Goal: Task Accomplishment & Management: Manage account settings

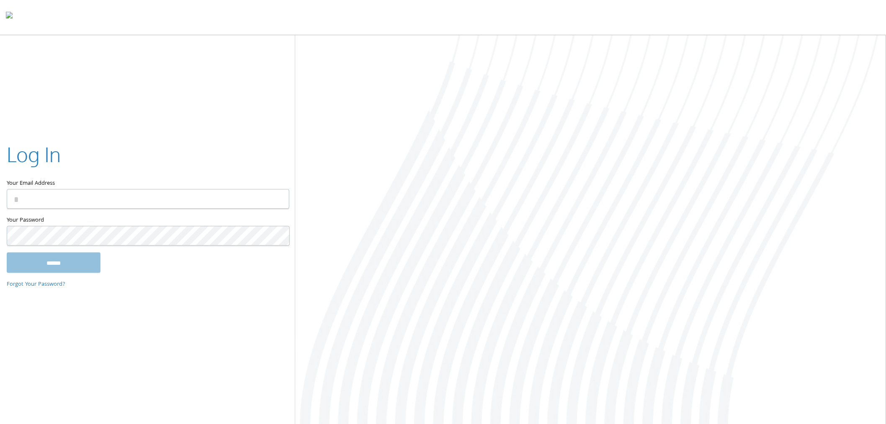
type input "**********"
click at [73, 258] on input "******" at bounding box center [54, 263] width 94 height 20
type input "**********"
click at [89, 261] on input "******" at bounding box center [54, 263] width 94 height 20
